Goal: Information Seeking & Learning: Learn about a topic

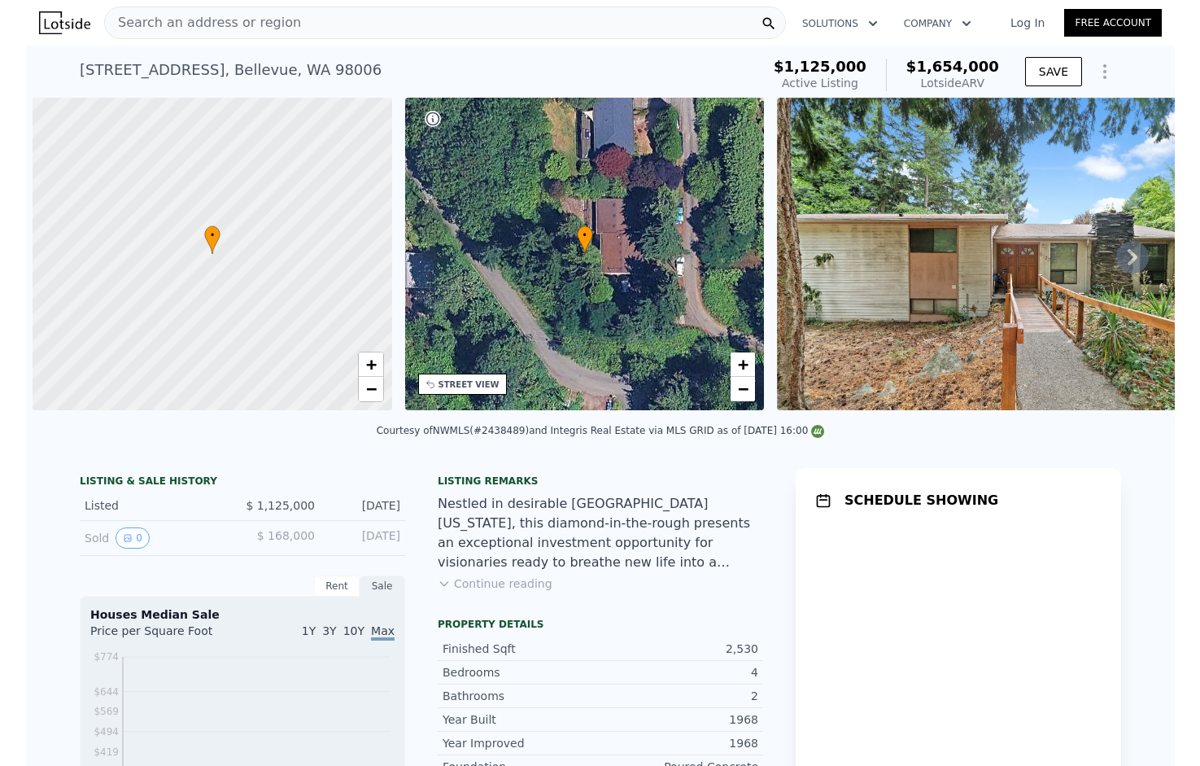
scroll to position [0, 7]
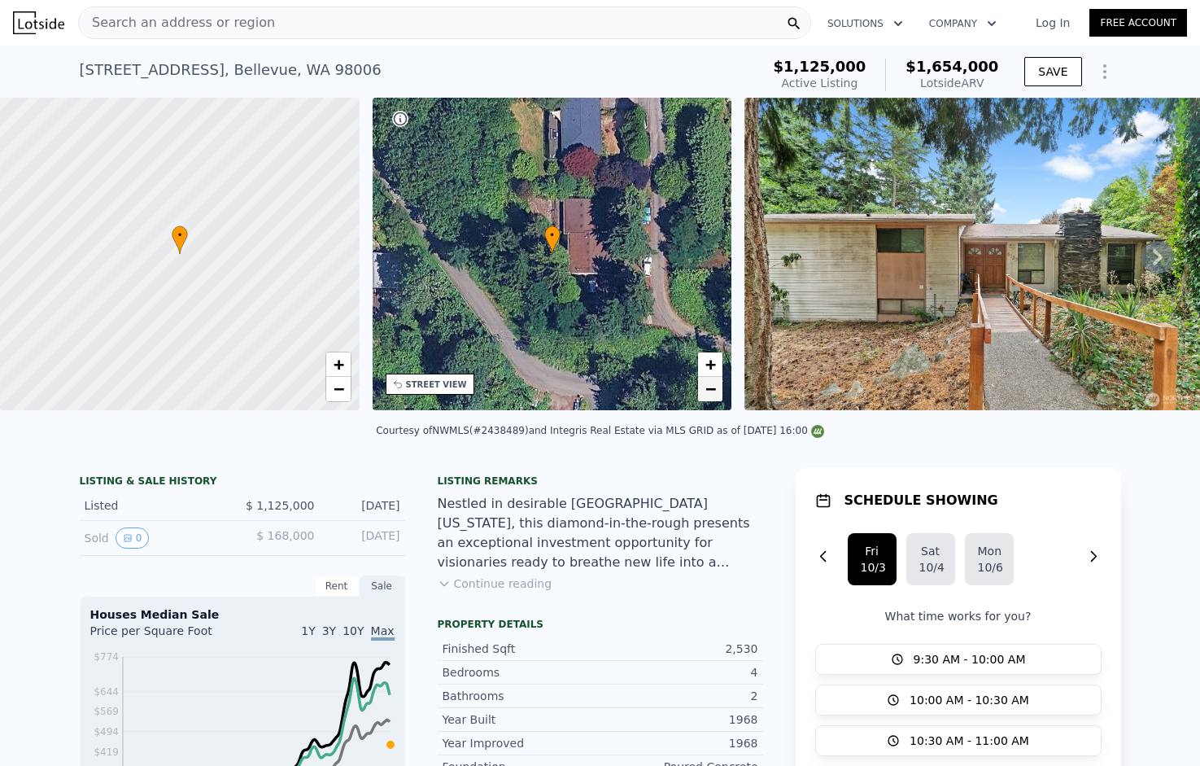
click at [701, 391] on link "−" at bounding box center [710, 389] width 24 height 24
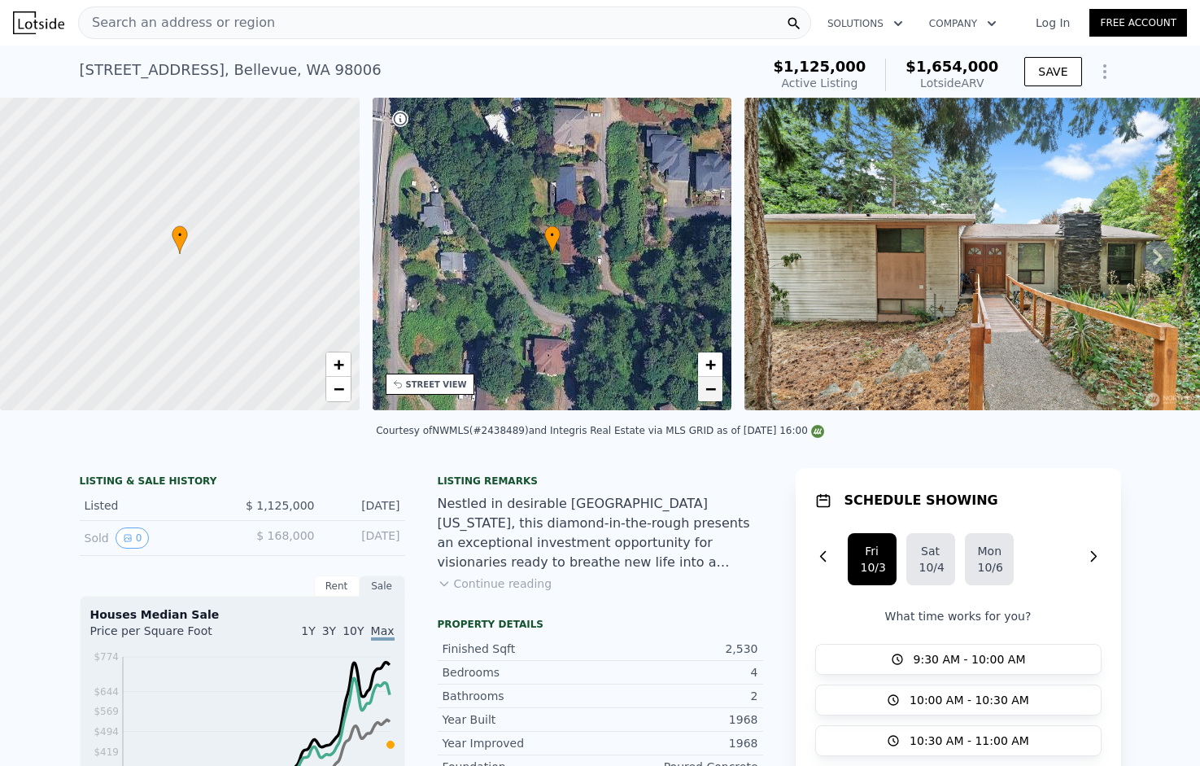
click at [701, 391] on link "−" at bounding box center [710, 389] width 24 height 24
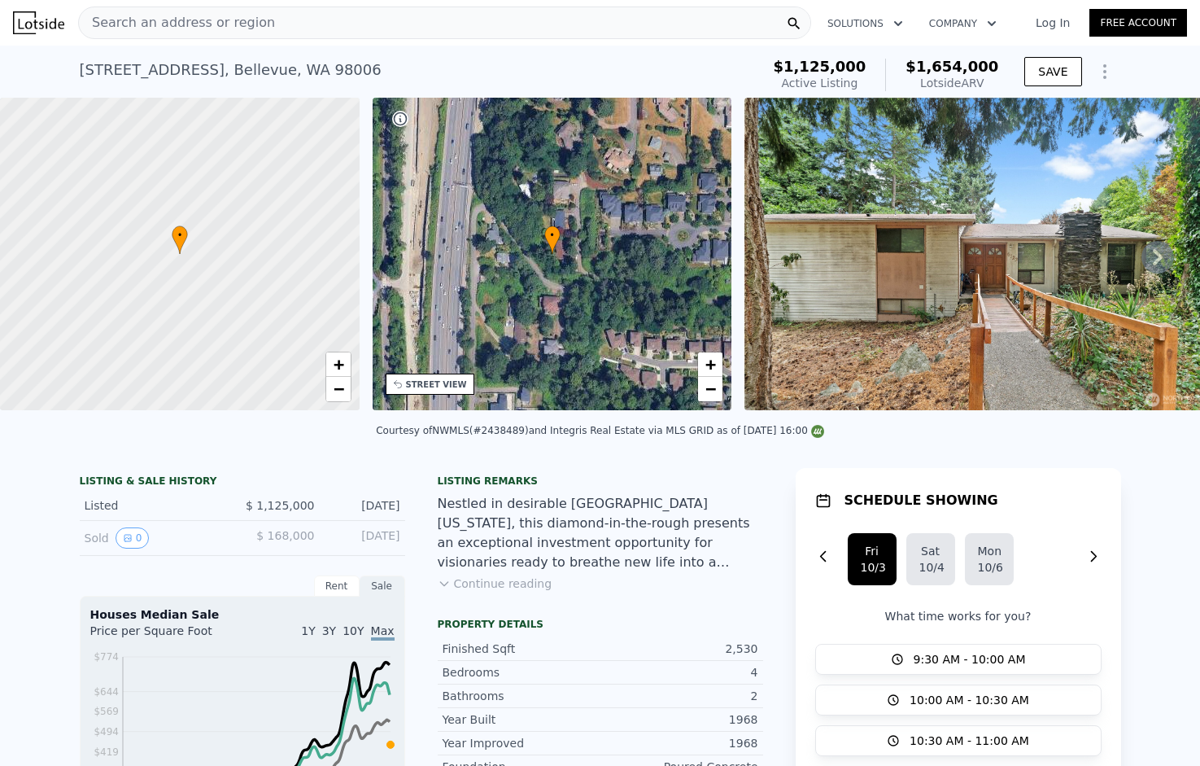
click at [1148, 256] on icon at bounding box center [1158, 257] width 33 height 33
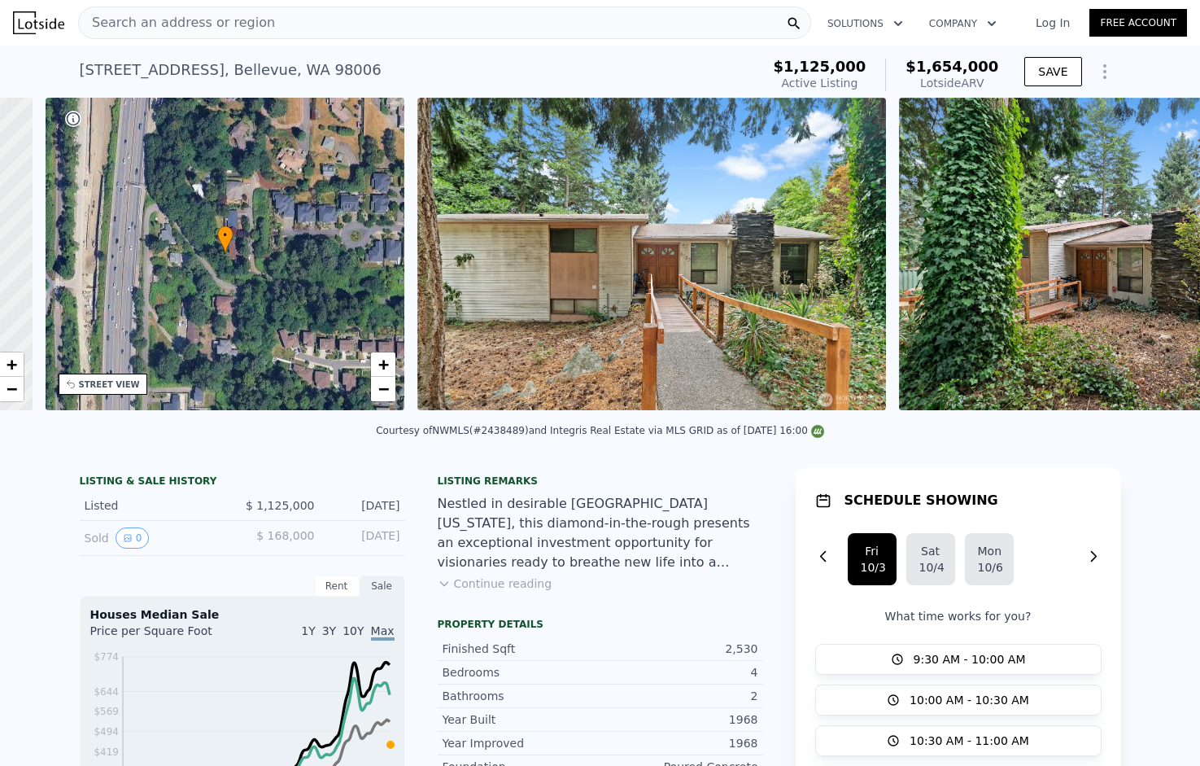
scroll to position [0, 379]
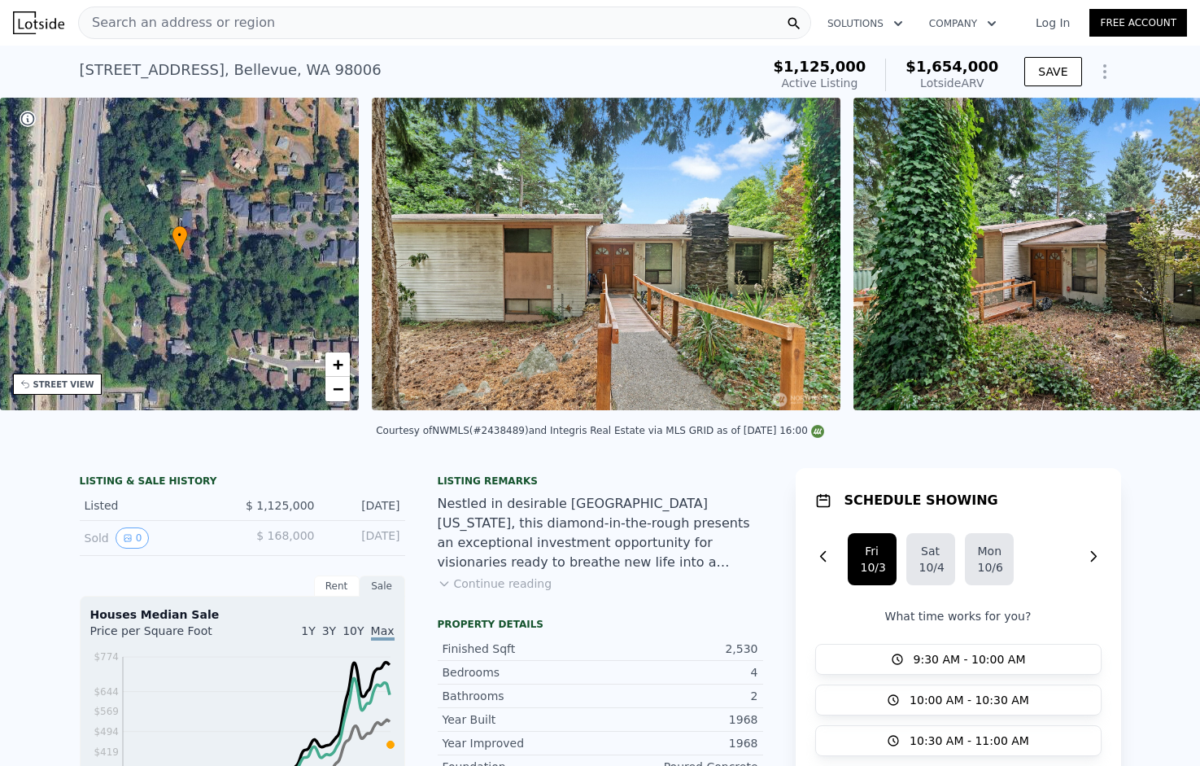
click at [1148, 256] on div "• + − • + − STREET VIEW Loading... SATELLITE VIEW" at bounding box center [600, 257] width 1200 height 318
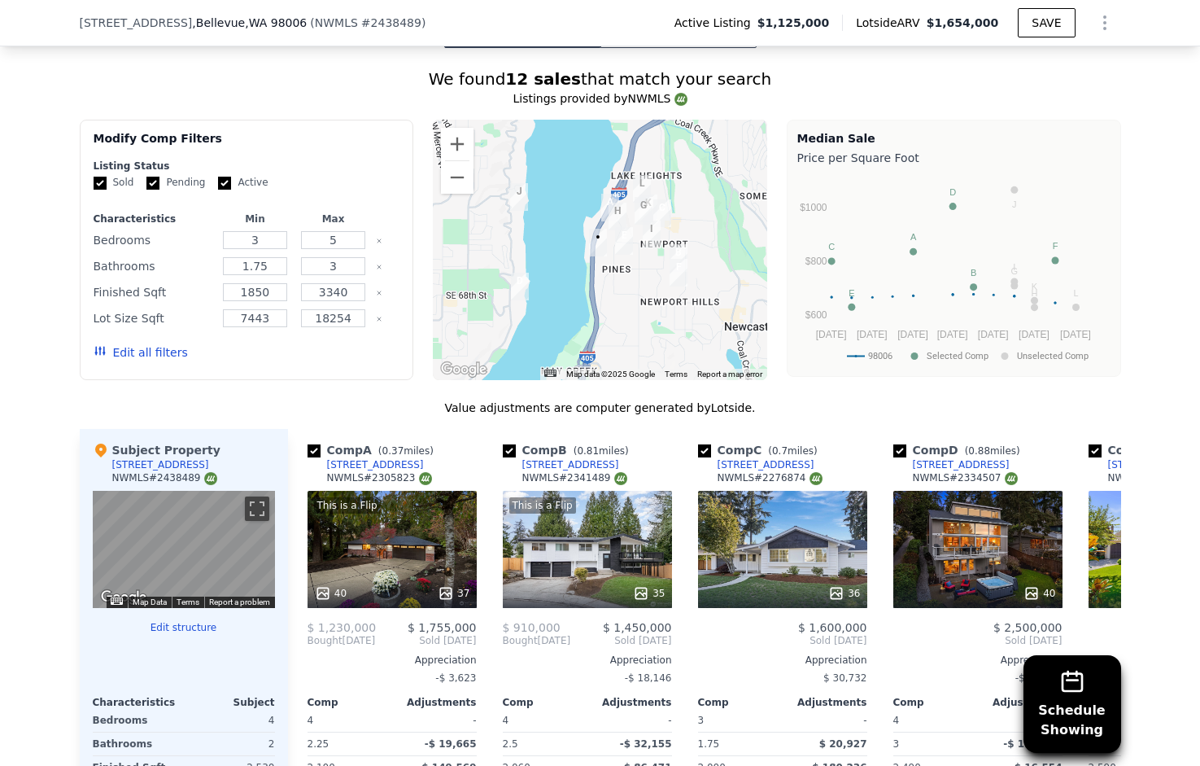
scroll to position [1480, 0]
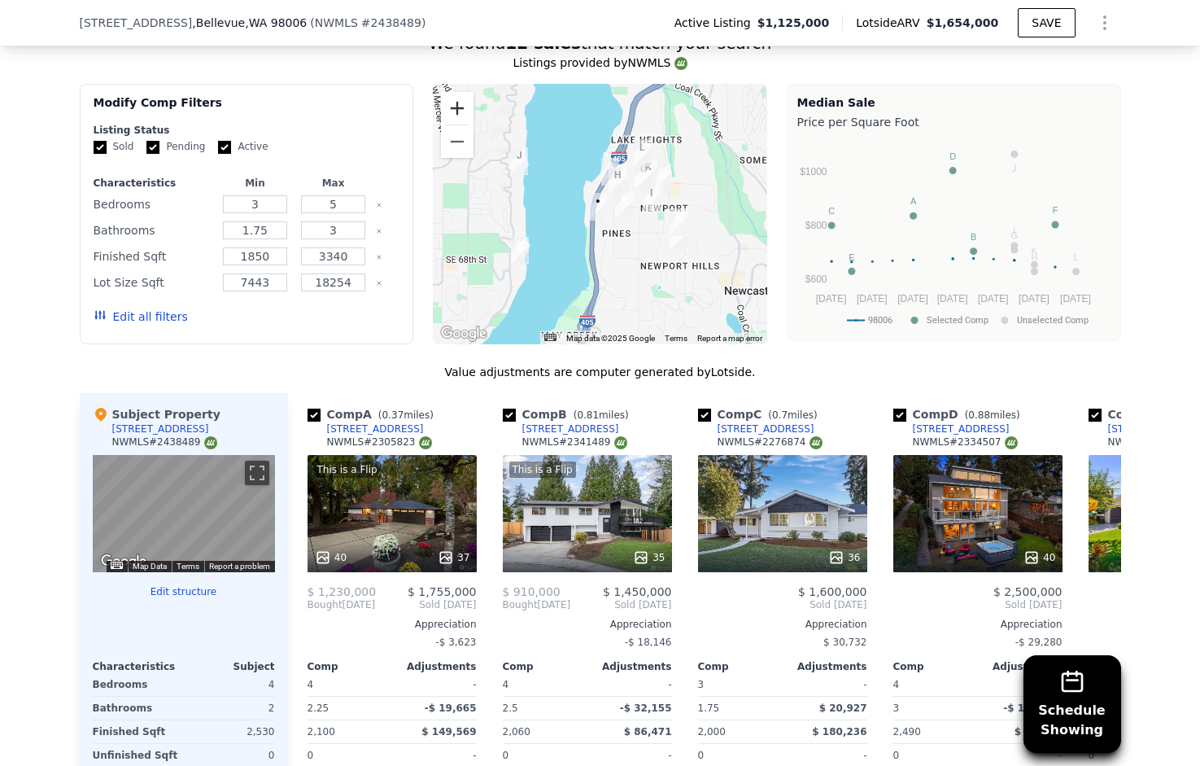
click at [452, 107] on button "Zoom in" at bounding box center [457, 108] width 33 height 33
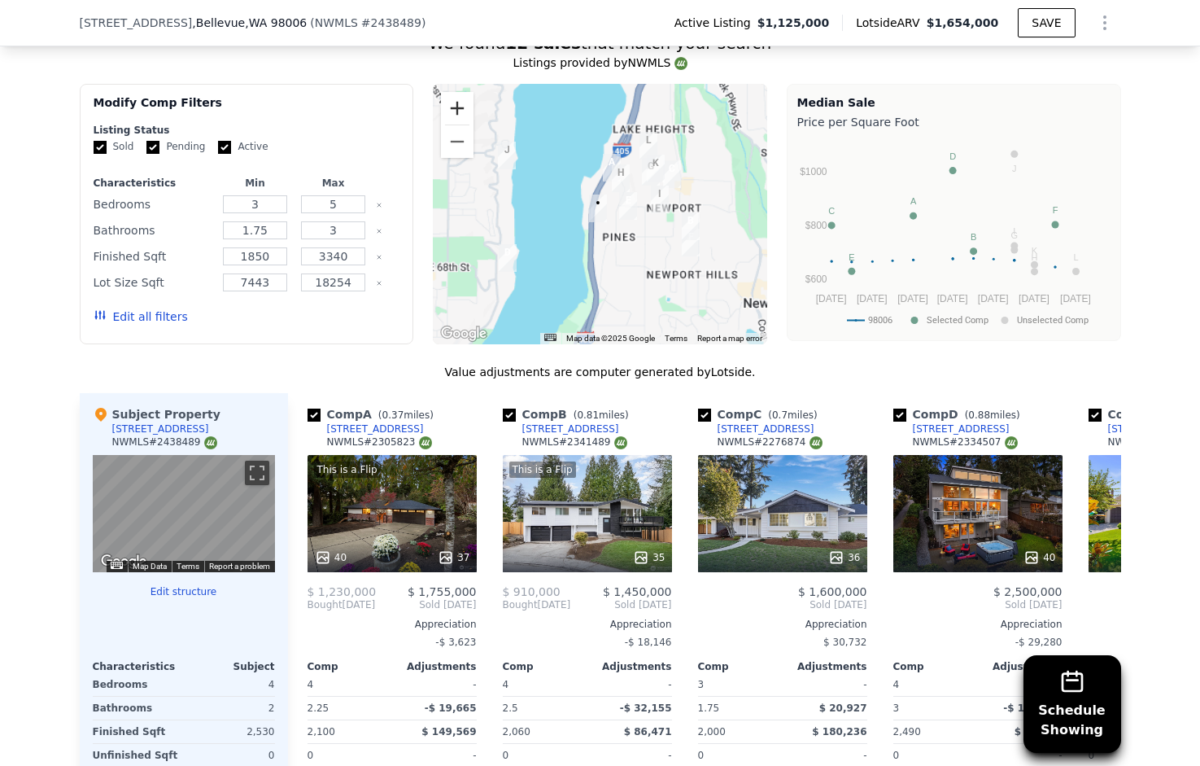
click at [452, 107] on button "Zoom in" at bounding box center [457, 108] width 33 height 33
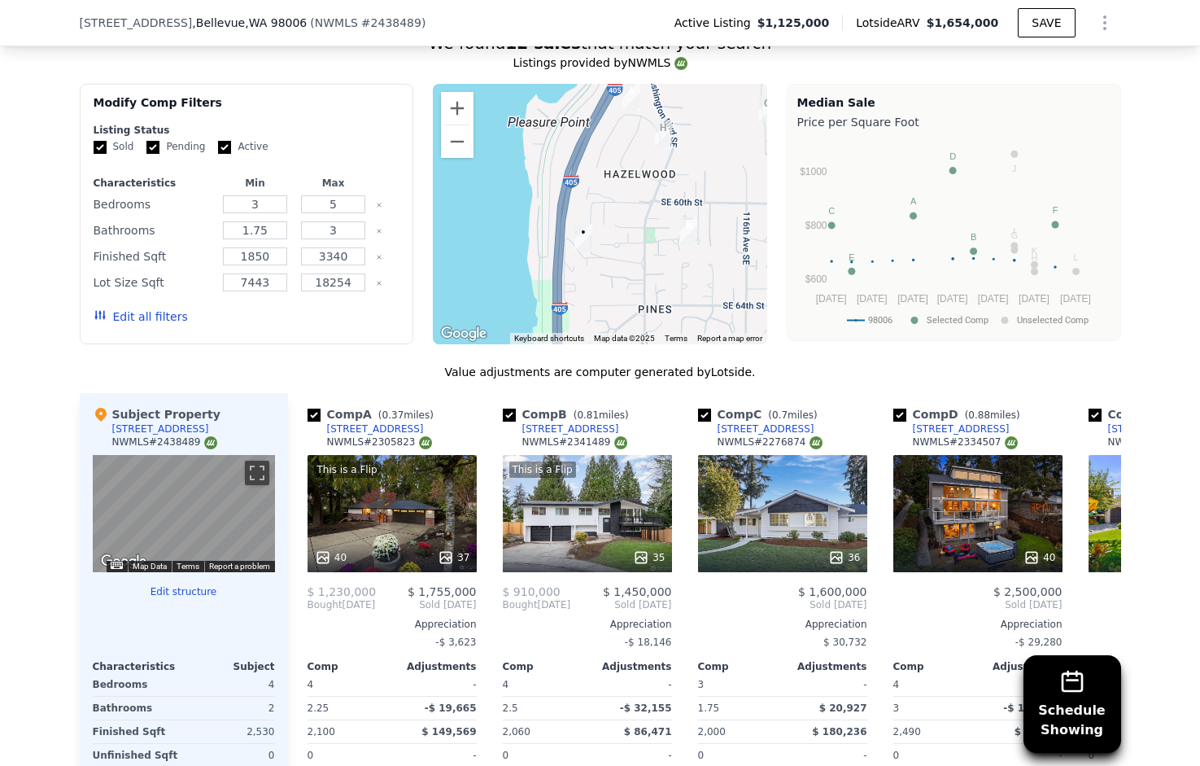
drag, startPoint x: 595, startPoint y: 151, endPoint x: 574, endPoint y: 177, distance: 32.9
click at [574, 177] on div at bounding box center [600, 214] width 334 height 260
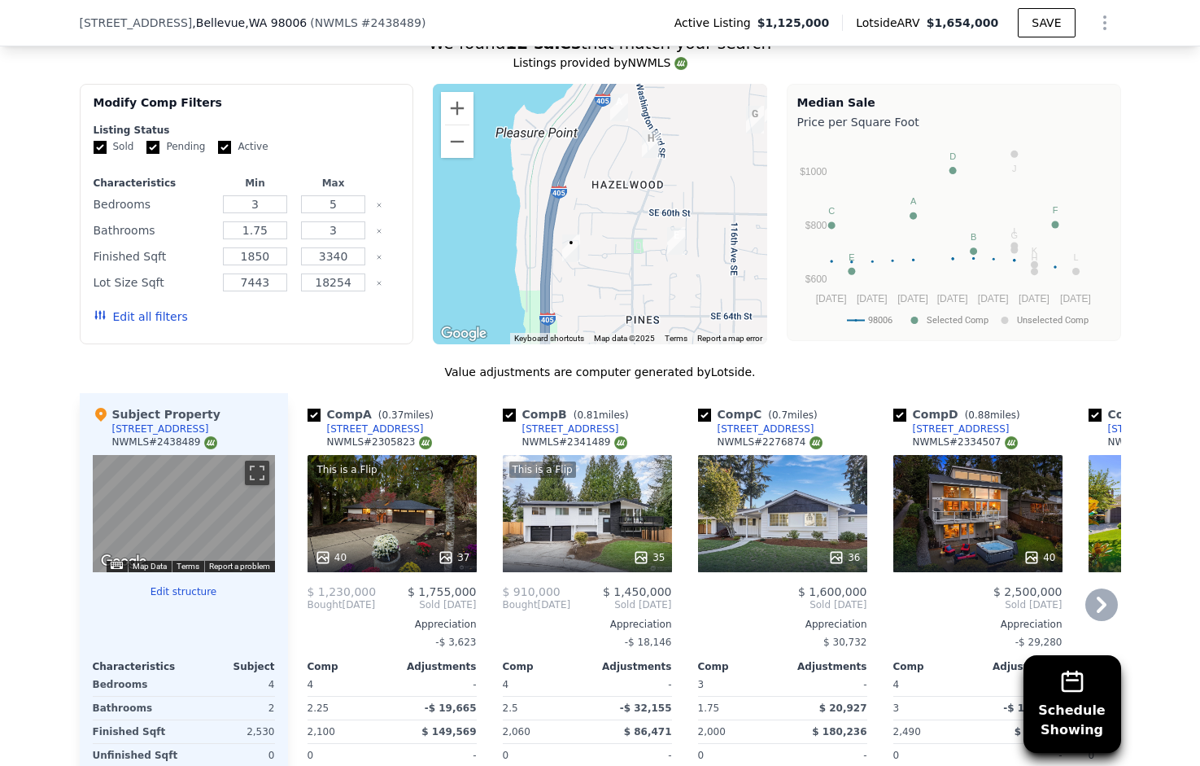
click at [394, 535] on div "This is a Flip 40 37" at bounding box center [392, 513] width 169 height 117
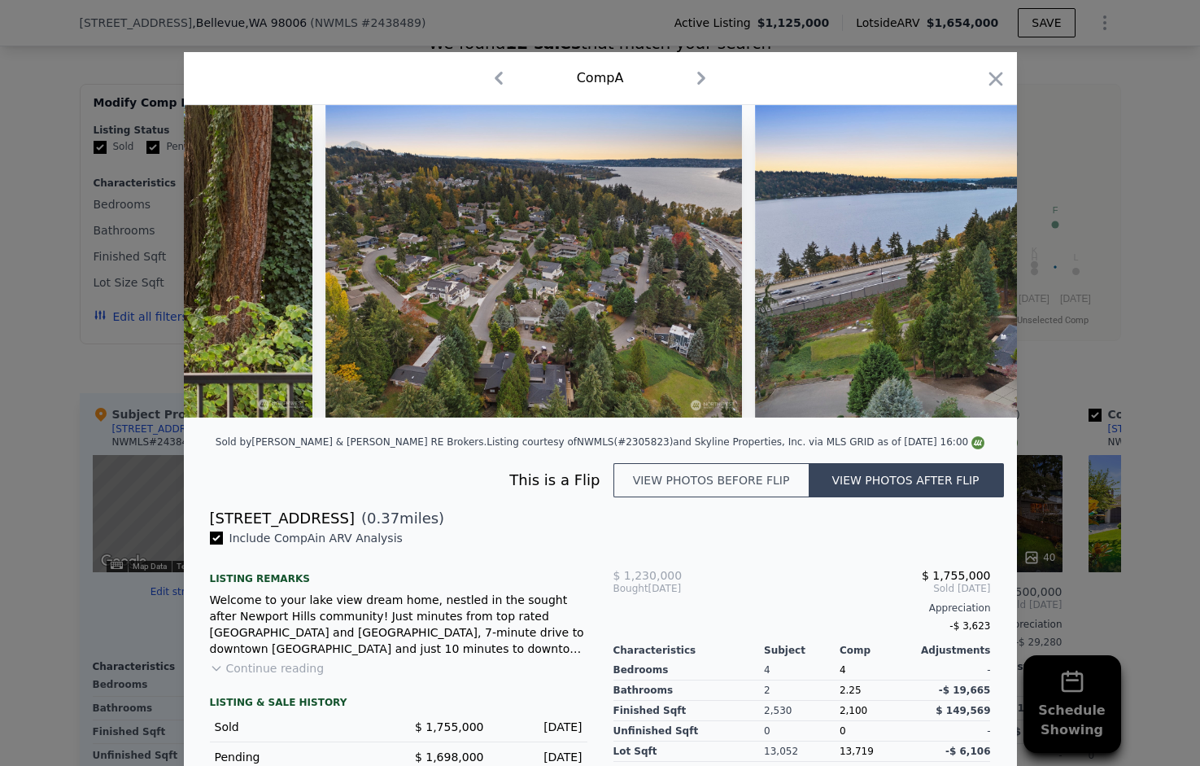
scroll to position [0, 16460]
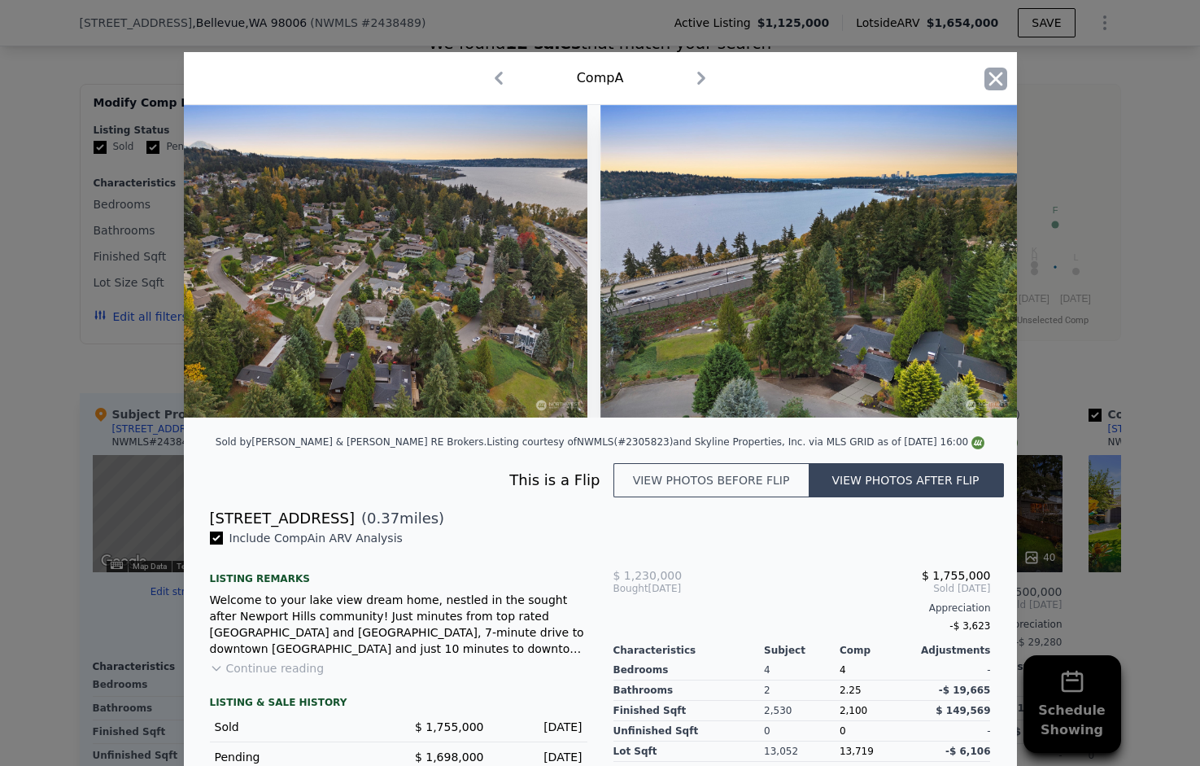
click at [998, 79] on icon "button" at bounding box center [996, 79] width 23 height 23
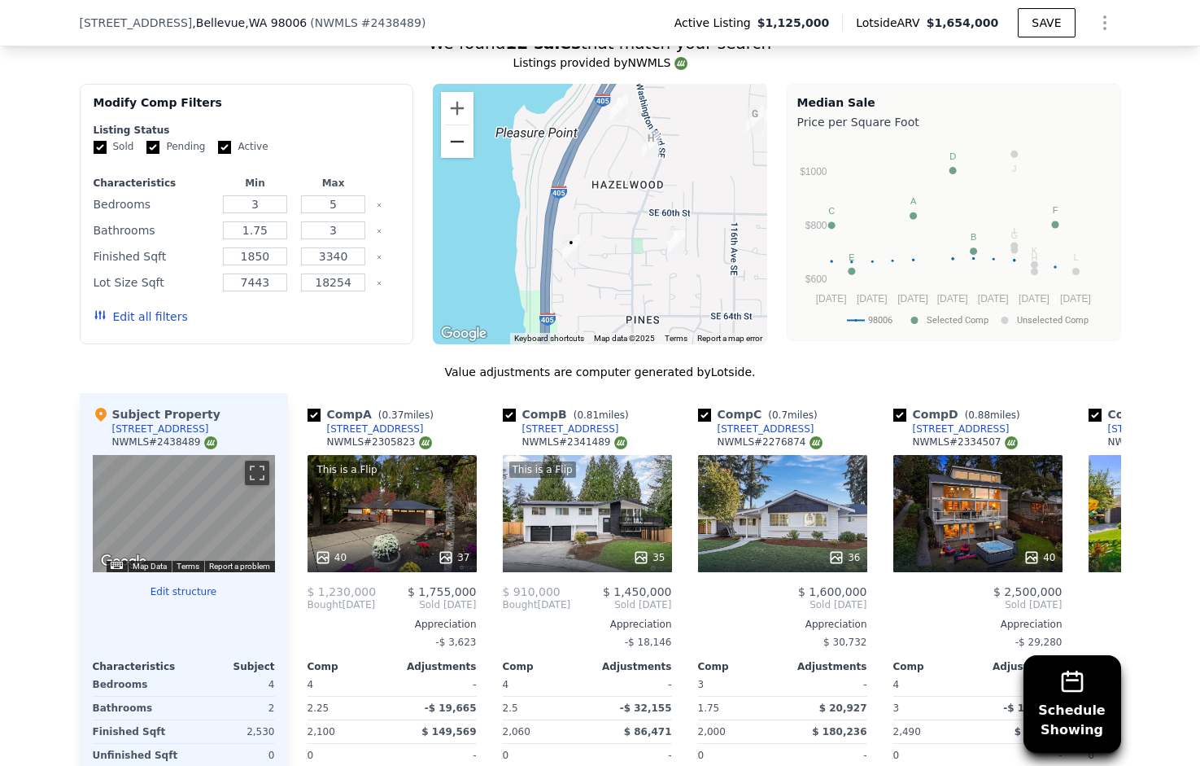
click at [453, 144] on button "Zoom out" at bounding box center [457, 141] width 33 height 33
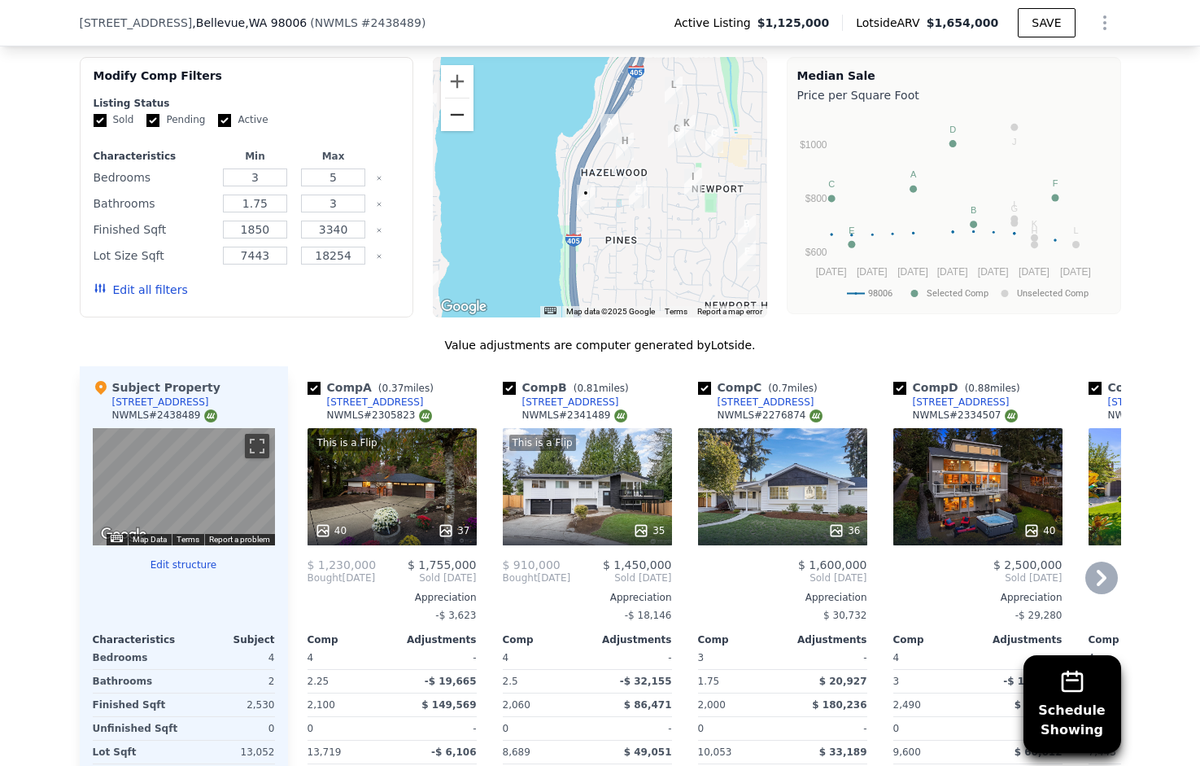
scroll to position [1513, 0]
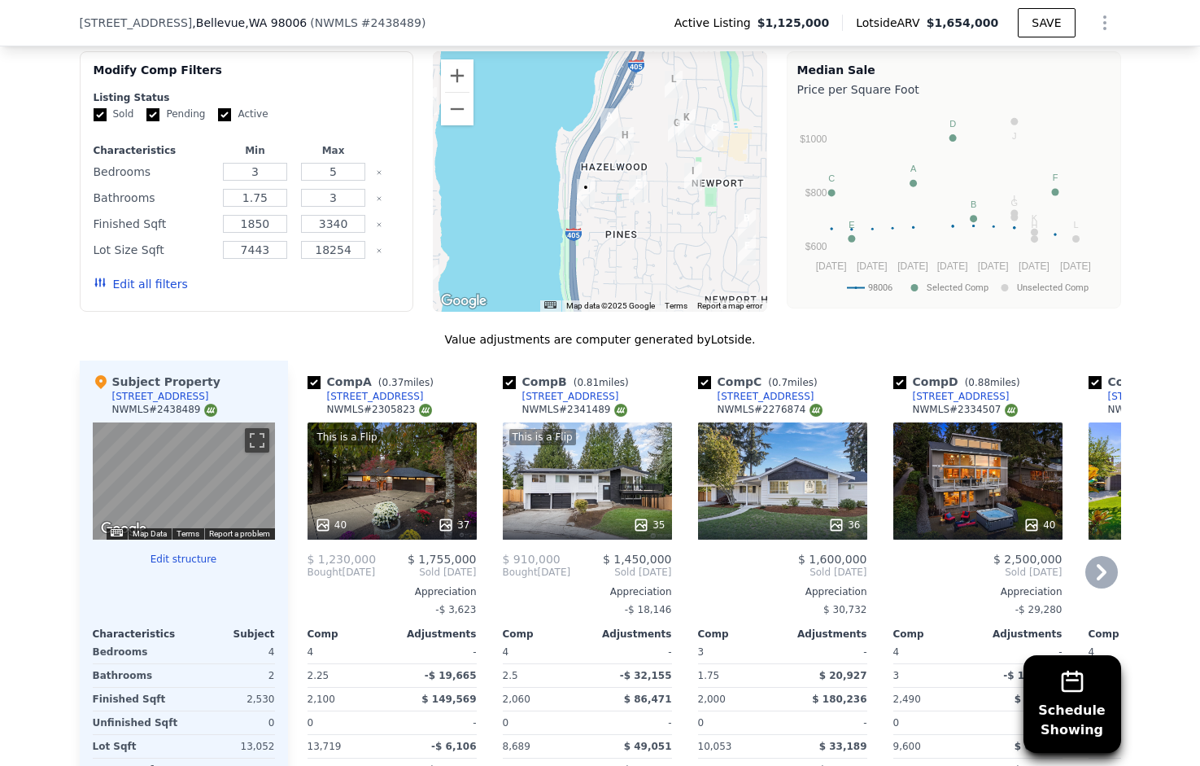
click at [598, 477] on div "This is a Flip 35" at bounding box center [587, 480] width 169 height 117
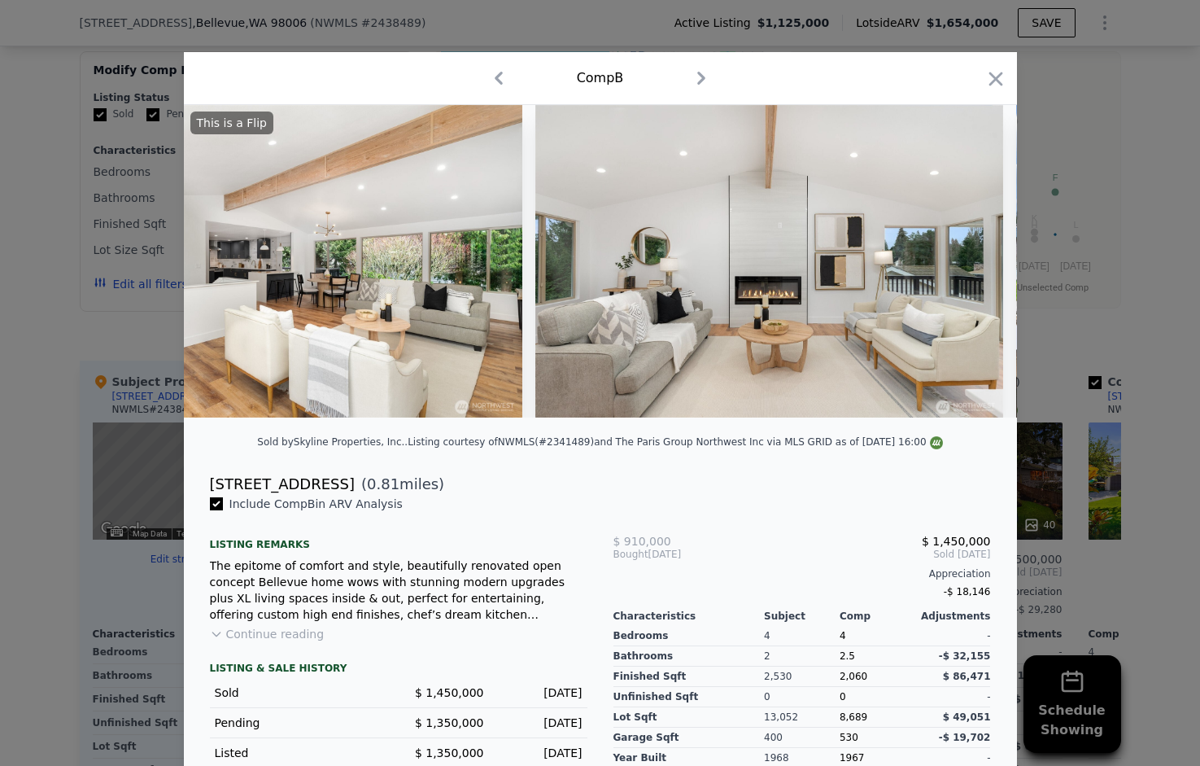
scroll to position [0, 4039]
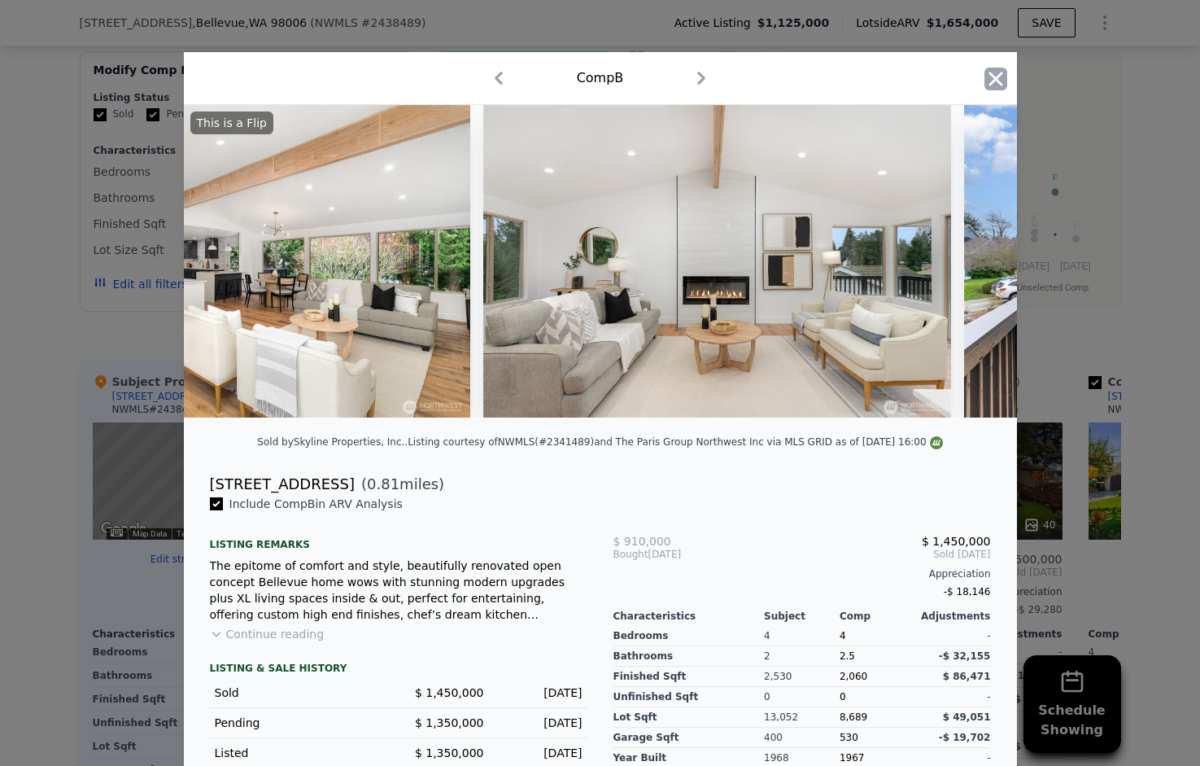
click at [1000, 80] on icon "button" at bounding box center [996, 79] width 23 height 23
